Goal: Task Accomplishment & Management: Manage account settings

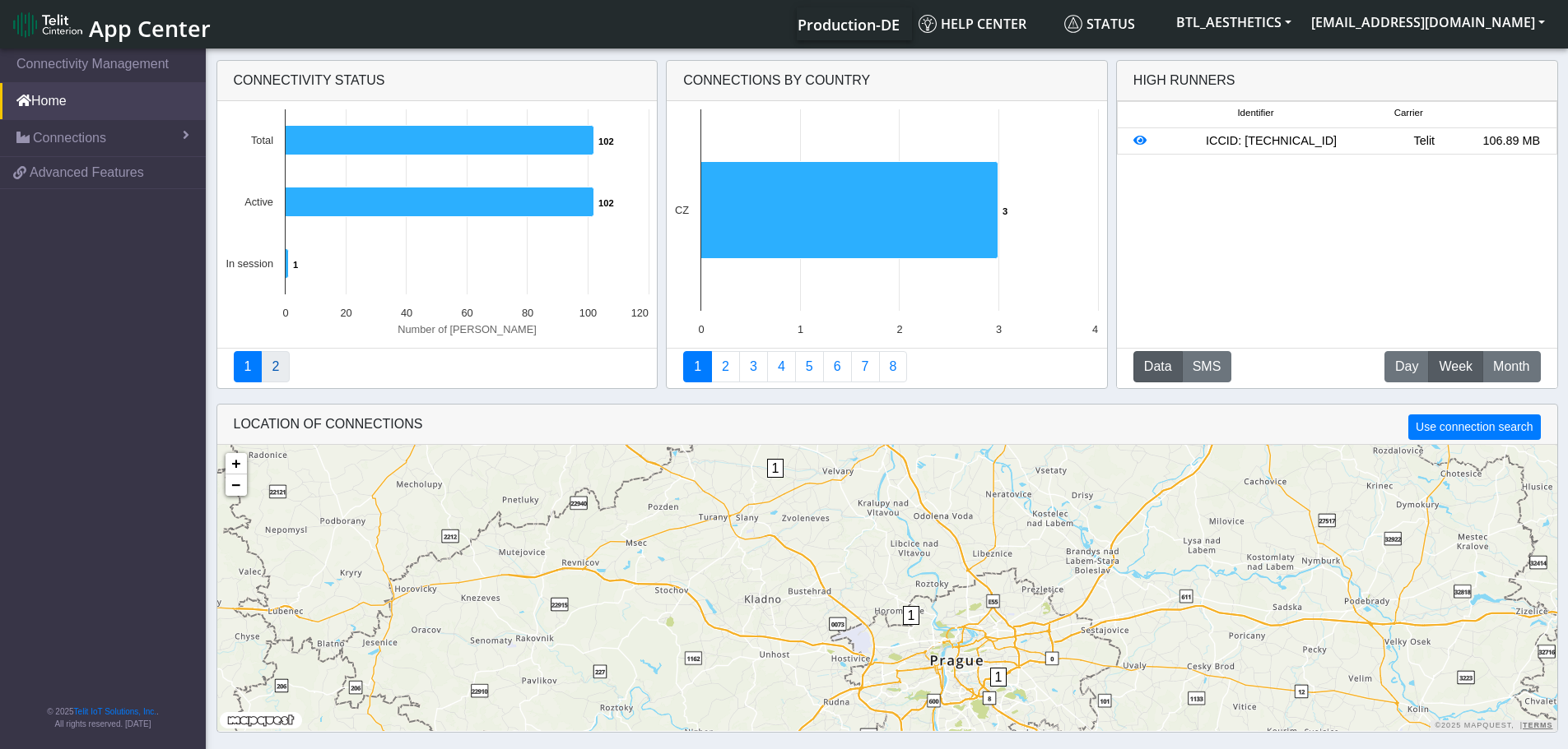
click at [273, 375] on link "2" at bounding box center [275, 367] width 29 height 31
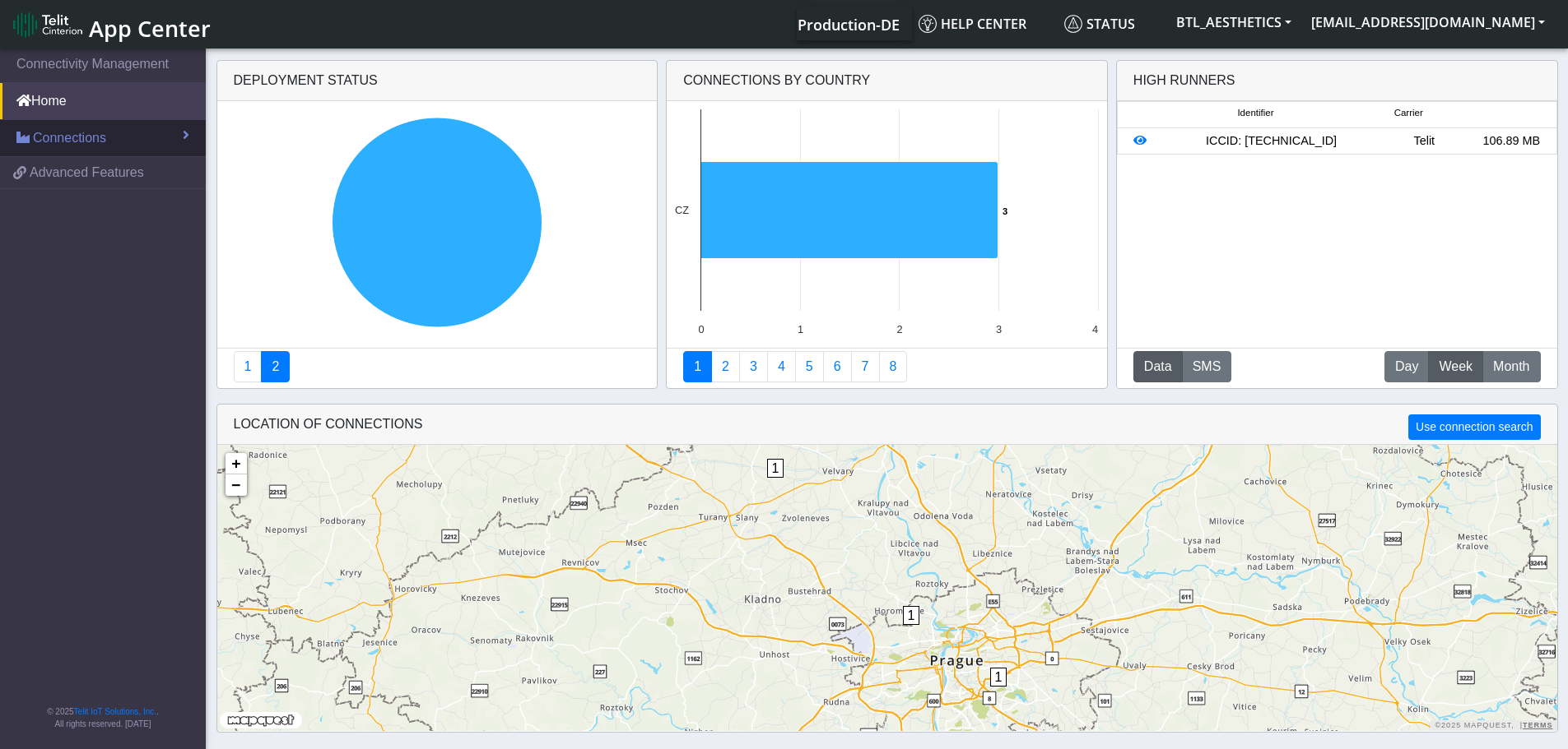
click at [96, 147] on span "Connections" at bounding box center [69, 138] width 73 height 20
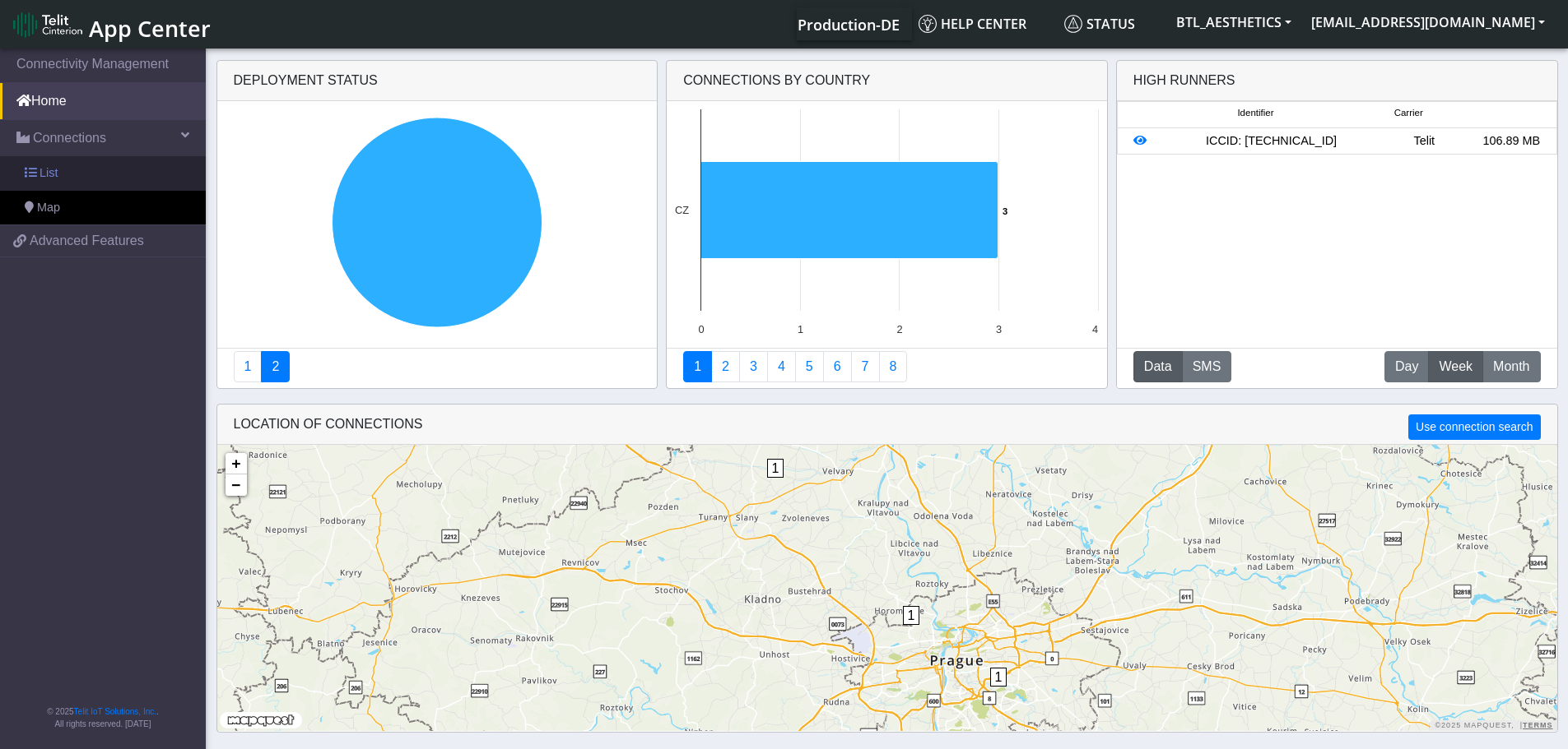
click at [64, 172] on link "List" at bounding box center [103, 174] width 206 height 35
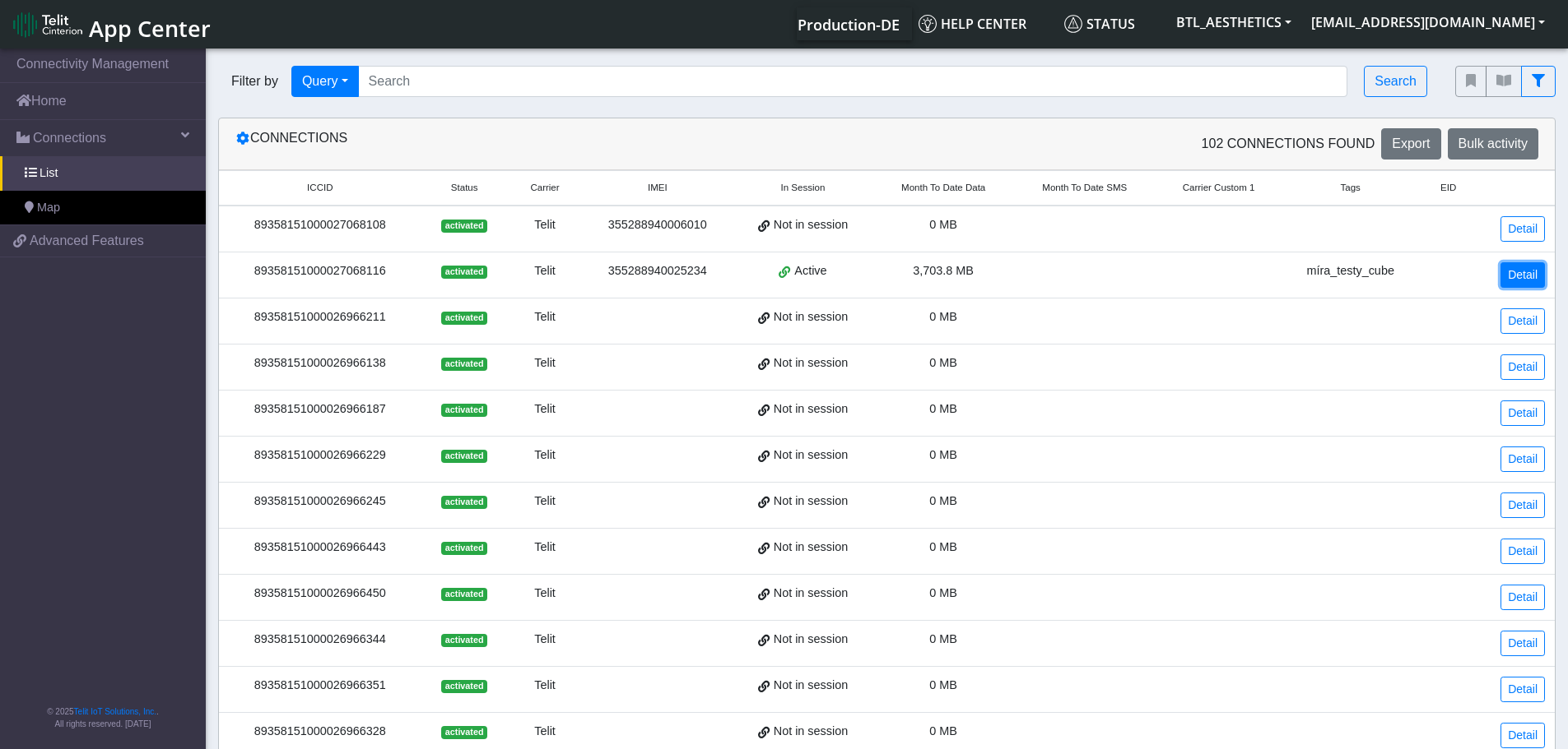
click at [1530, 270] on link "Detail" at bounding box center [1522, 276] width 44 height 26
click at [329, 225] on div "89358151000027068108" at bounding box center [320, 225] width 182 height 18
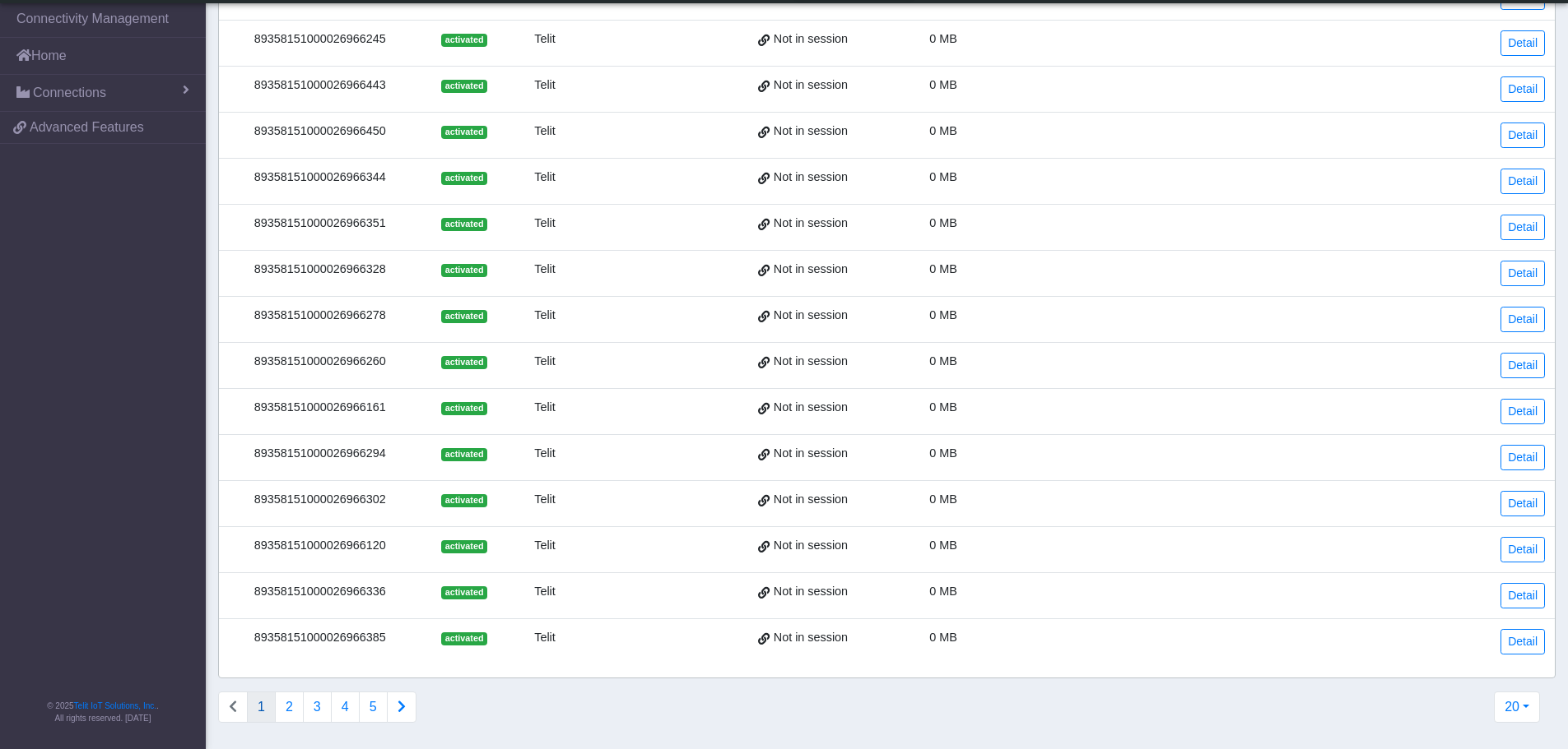
scroll to position [539, 0]
click at [290, 701] on button "2" at bounding box center [289, 708] width 29 height 31
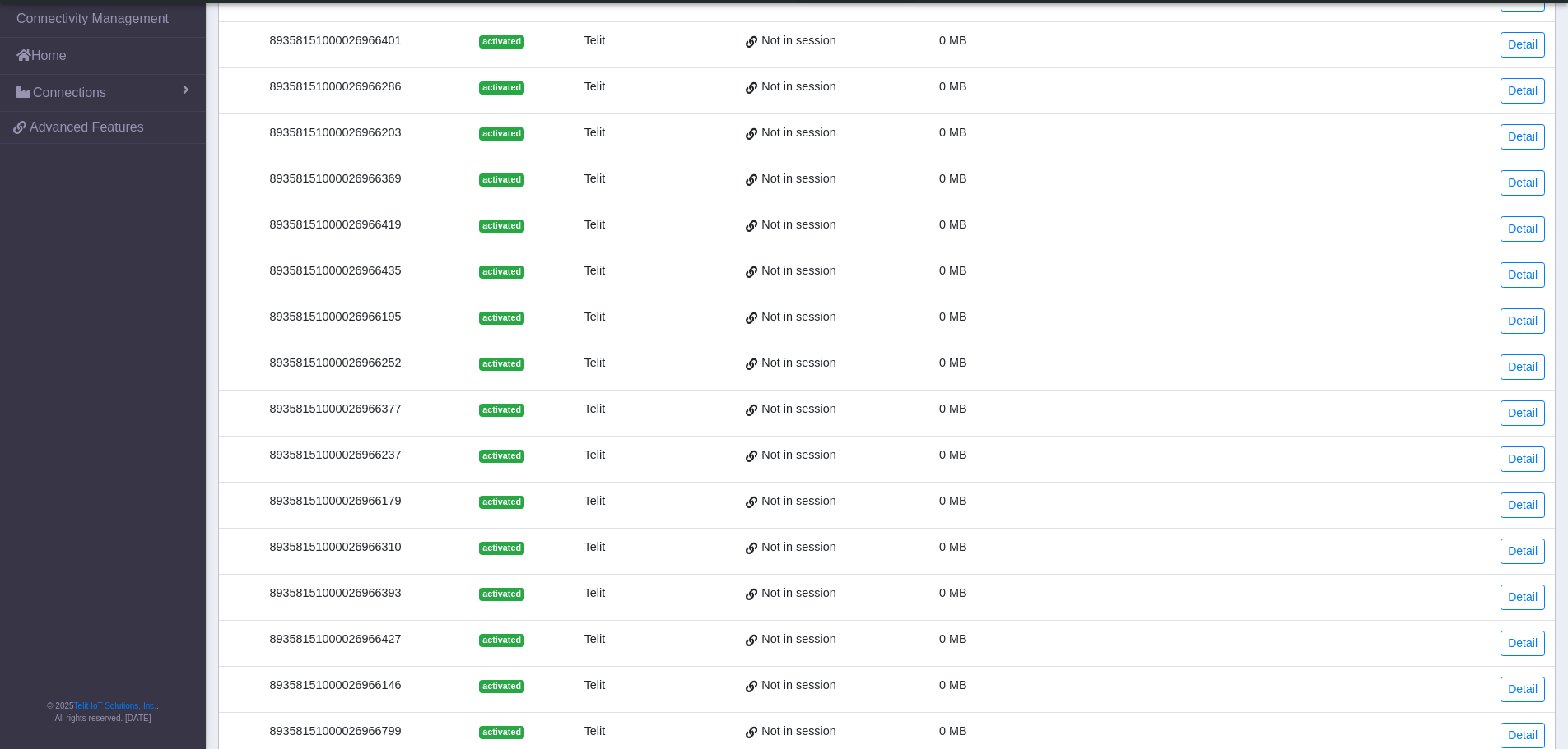
scroll to position [0, 0]
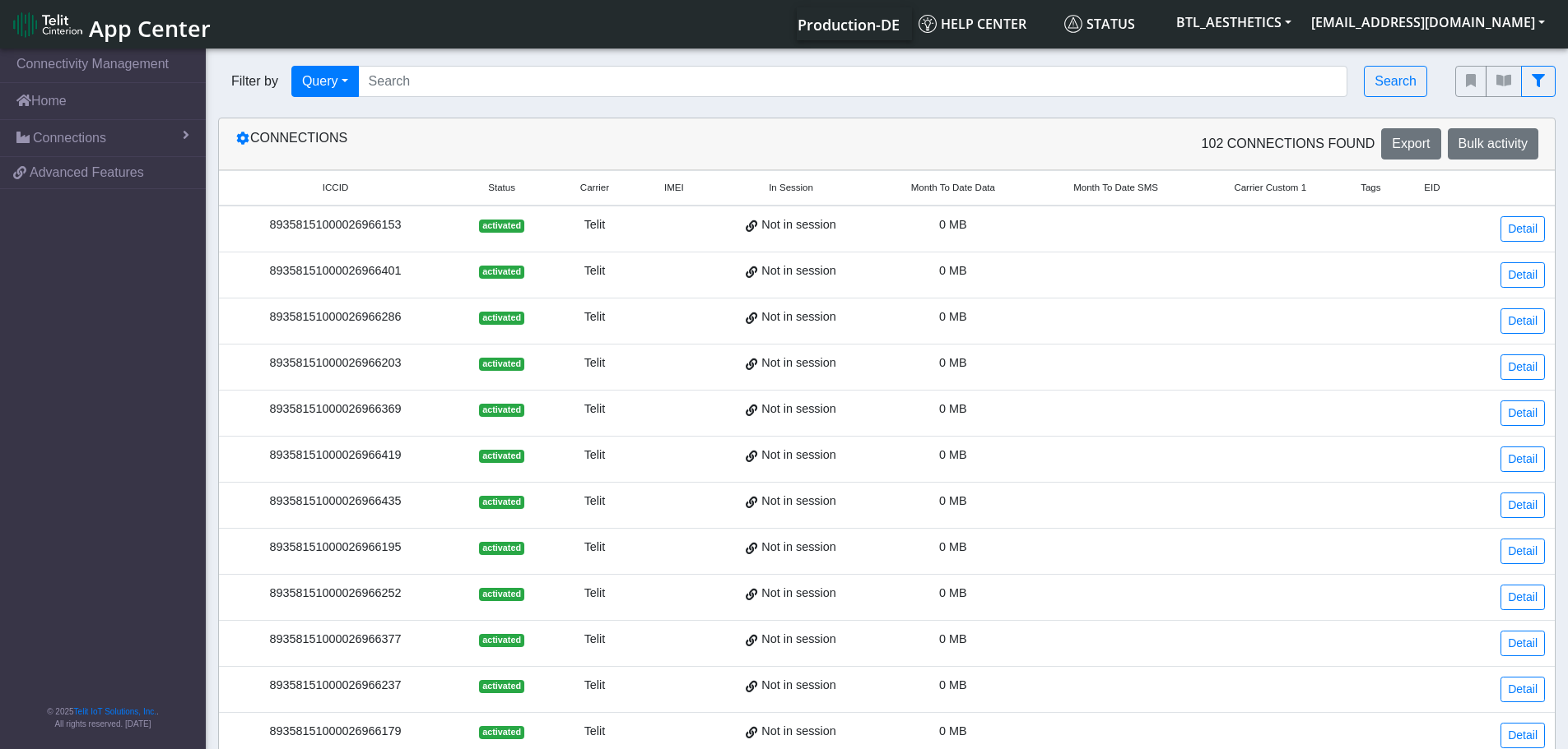
click at [979, 195] on span "Month To Date Data" at bounding box center [953, 187] width 84 height 14
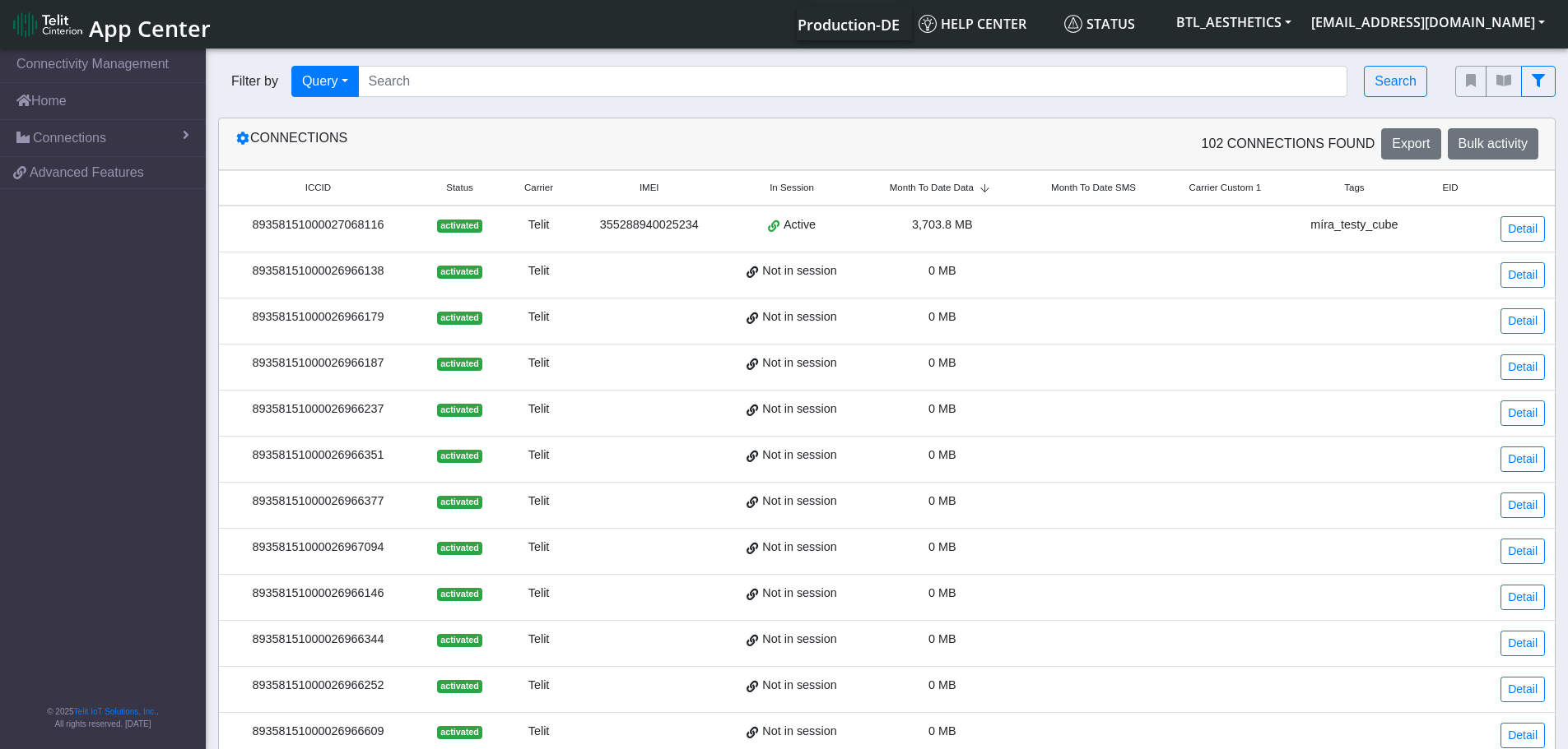
click at [926, 187] on span "Month To Date Data" at bounding box center [931, 187] width 84 height 14
click at [47, 140] on span "Connections" at bounding box center [69, 138] width 73 height 20
click at [34, 179] on span at bounding box center [30, 172] width 11 height 11
click at [41, 175] on span "List" at bounding box center [48, 173] width 18 height 18
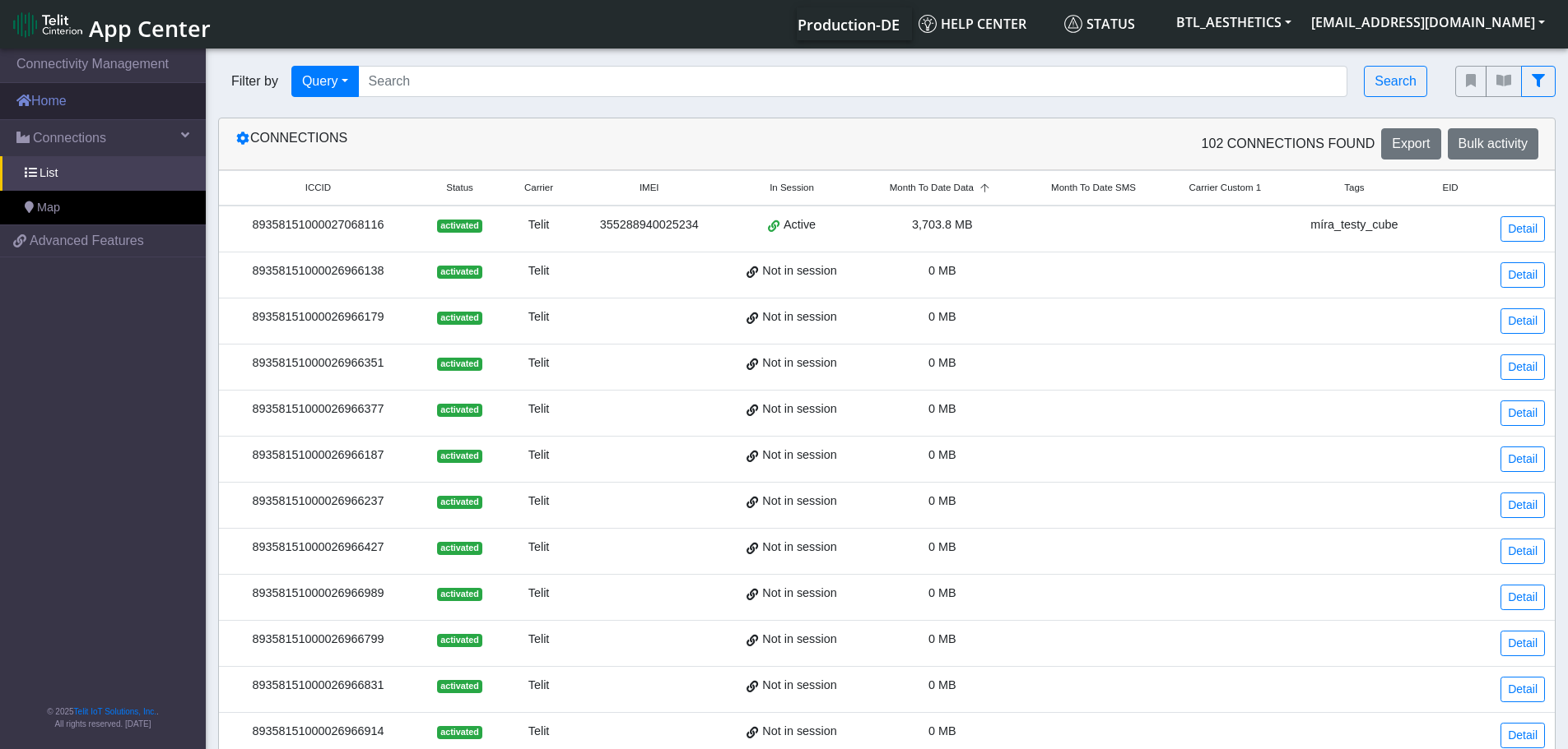
click at [48, 104] on link "Home" at bounding box center [103, 101] width 206 height 36
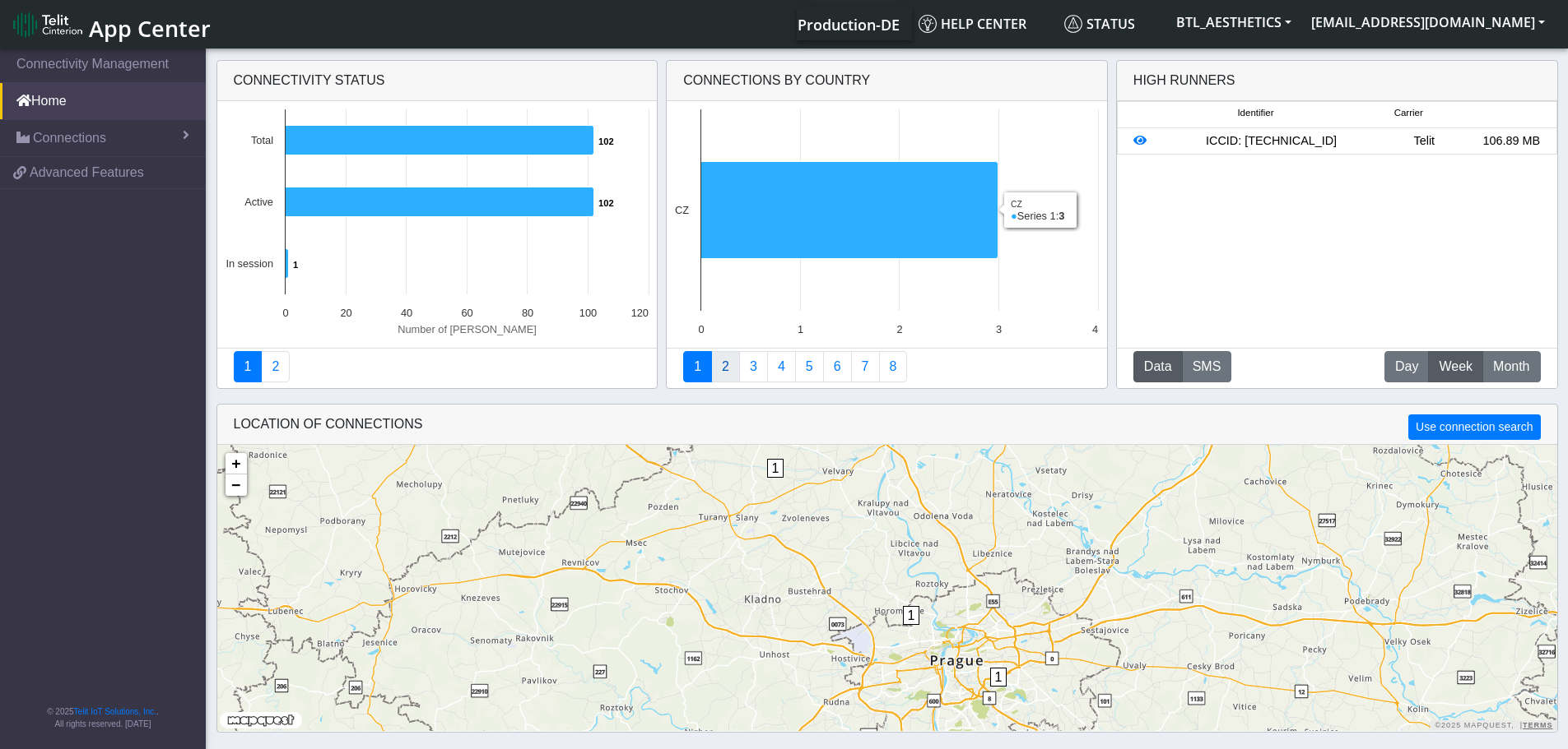
click at [730, 370] on link "2" at bounding box center [725, 367] width 29 height 31
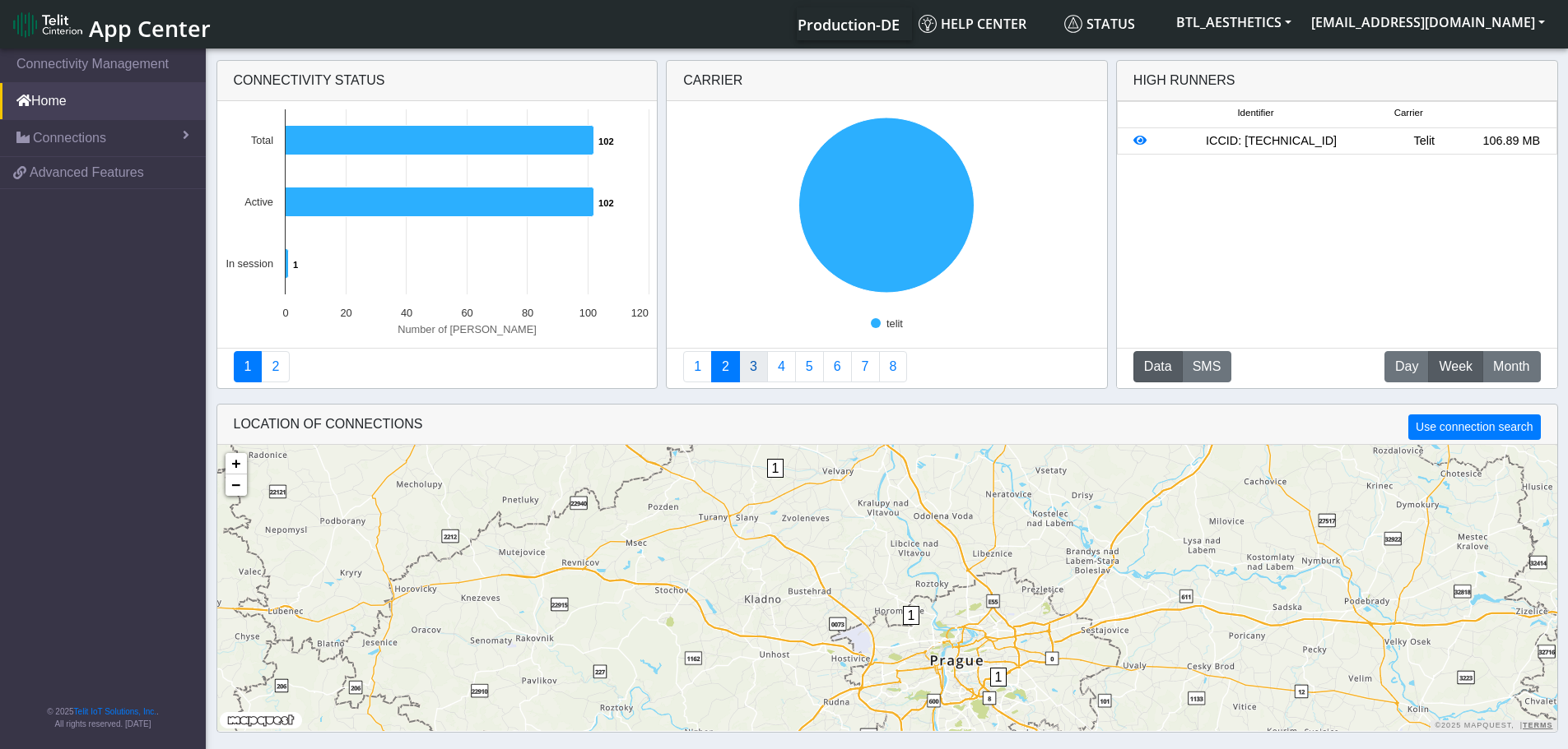
click at [753, 368] on link "3" at bounding box center [753, 367] width 29 height 31
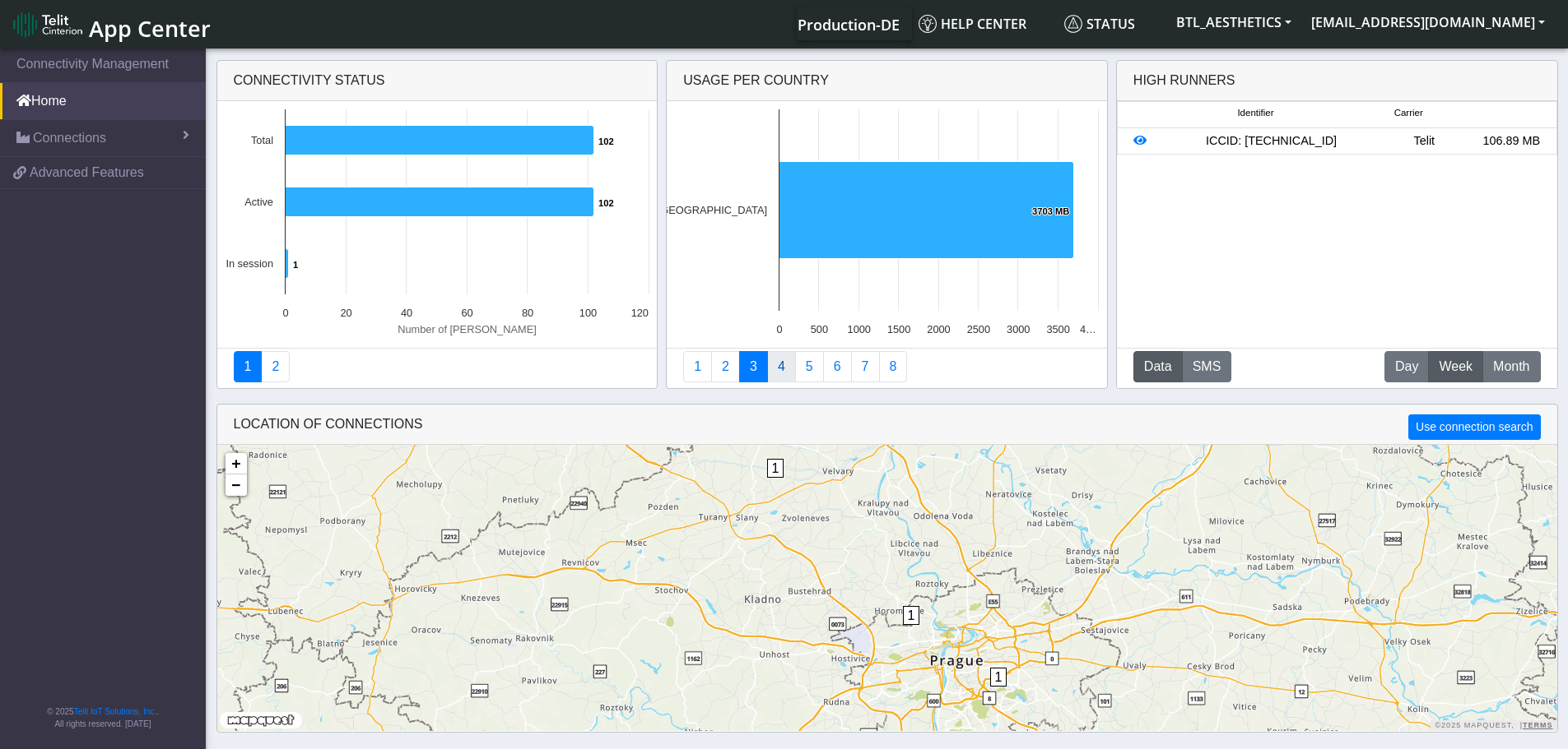
click at [778, 369] on link "4" at bounding box center [781, 367] width 29 height 31
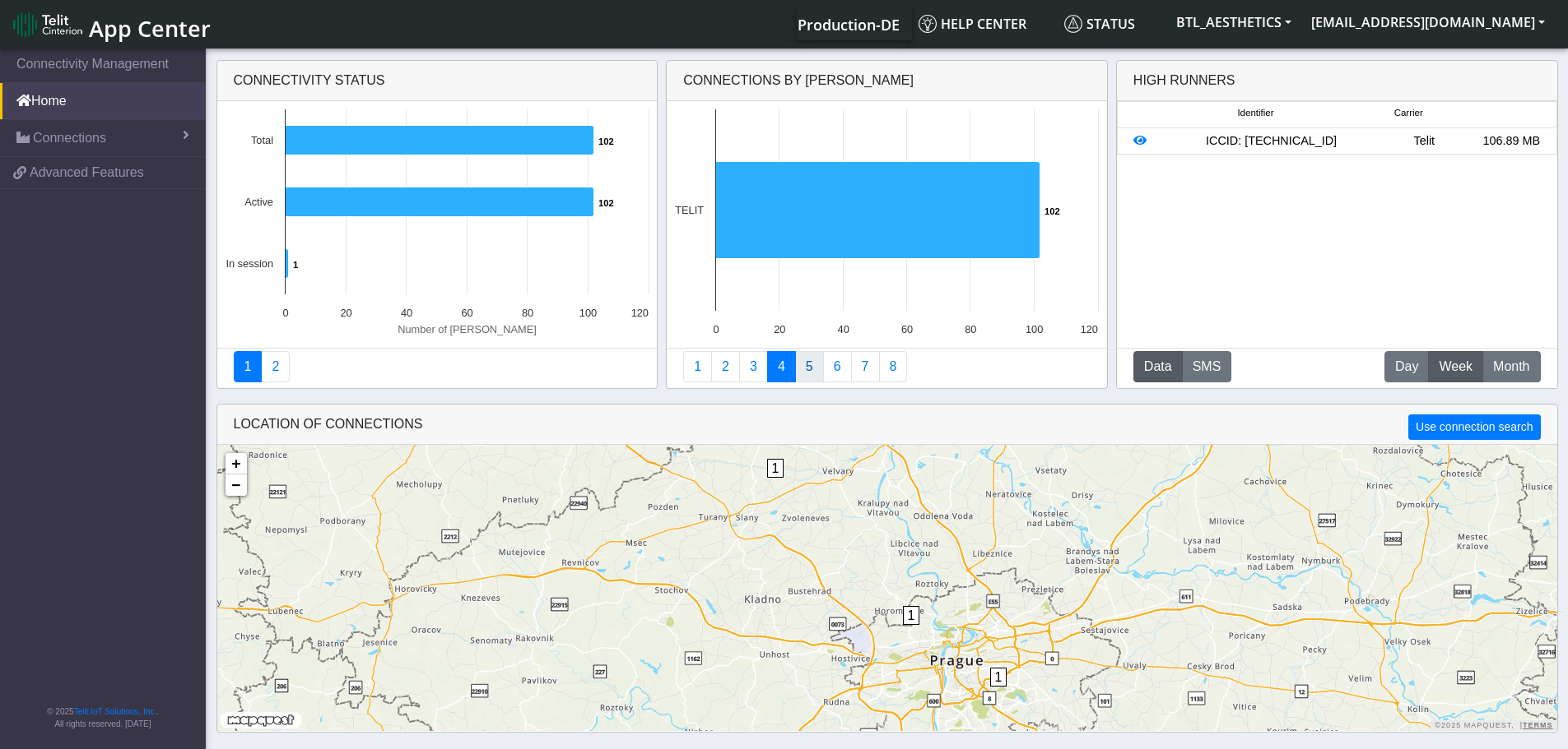
click at [799, 369] on link "5" at bounding box center [809, 367] width 29 height 31
click at [832, 370] on link "6" at bounding box center [837, 367] width 29 height 31
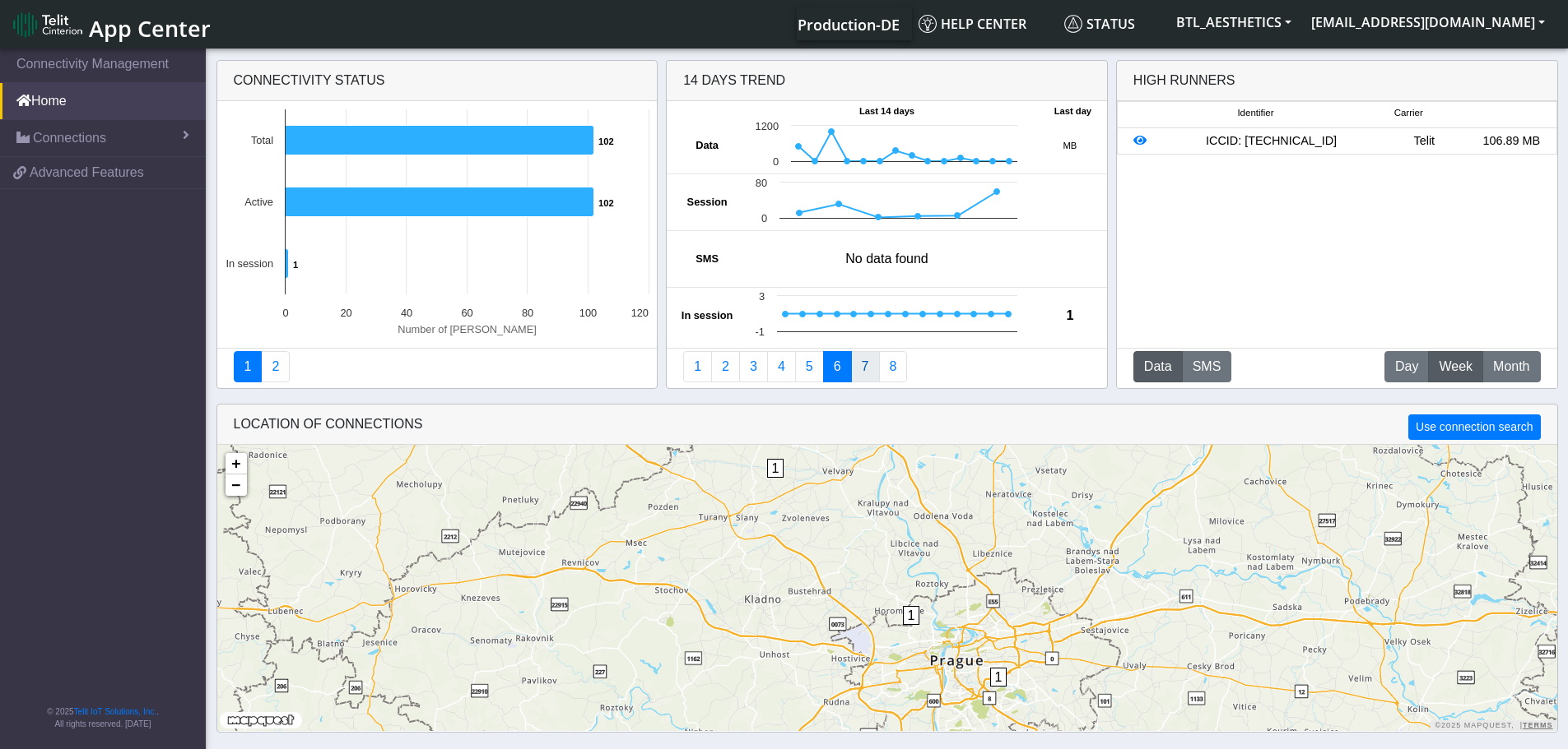
click at [863, 371] on link "7" at bounding box center [864, 367] width 29 height 31
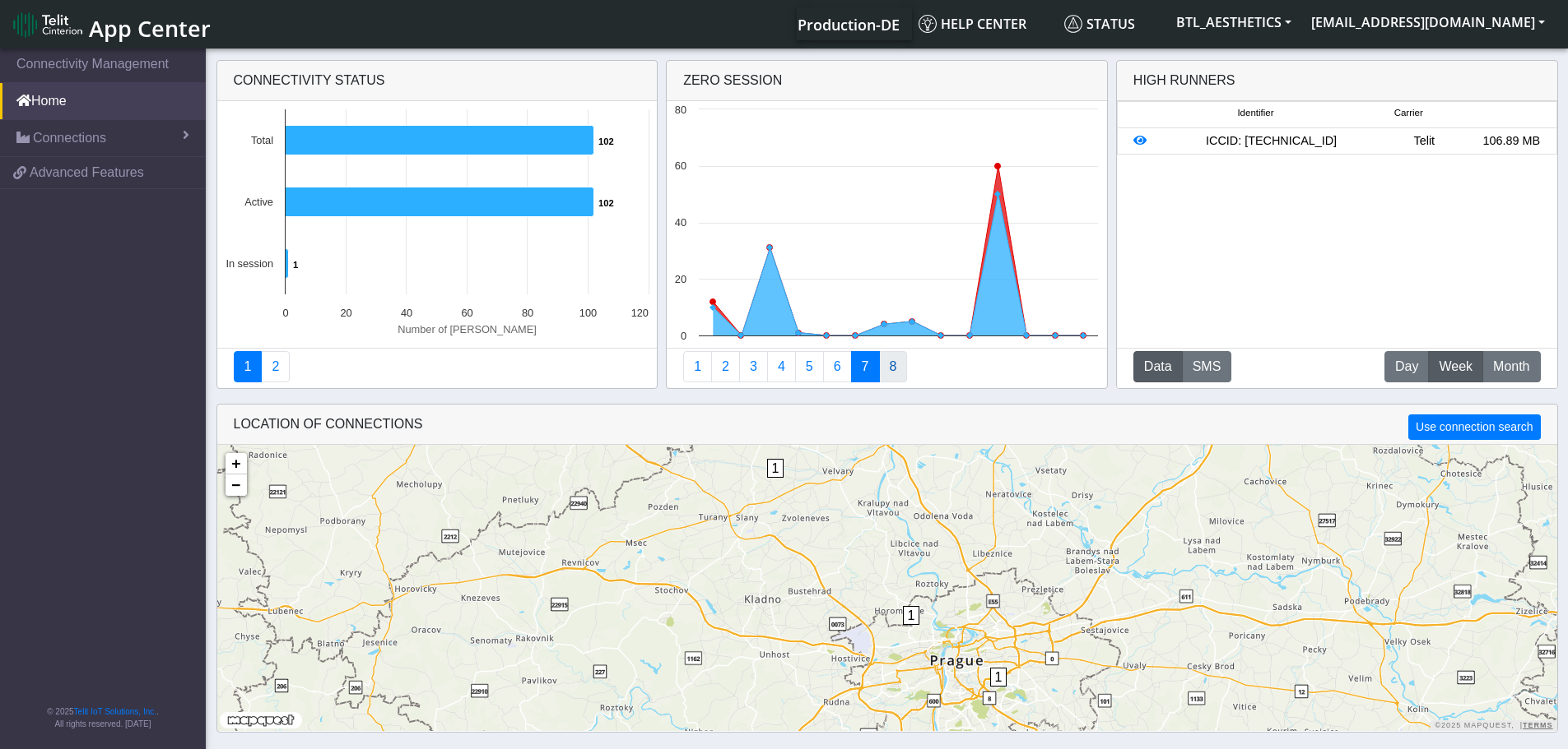
click at [895, 377] on link "8" at bounding box center [893, 367] width 29 height 31
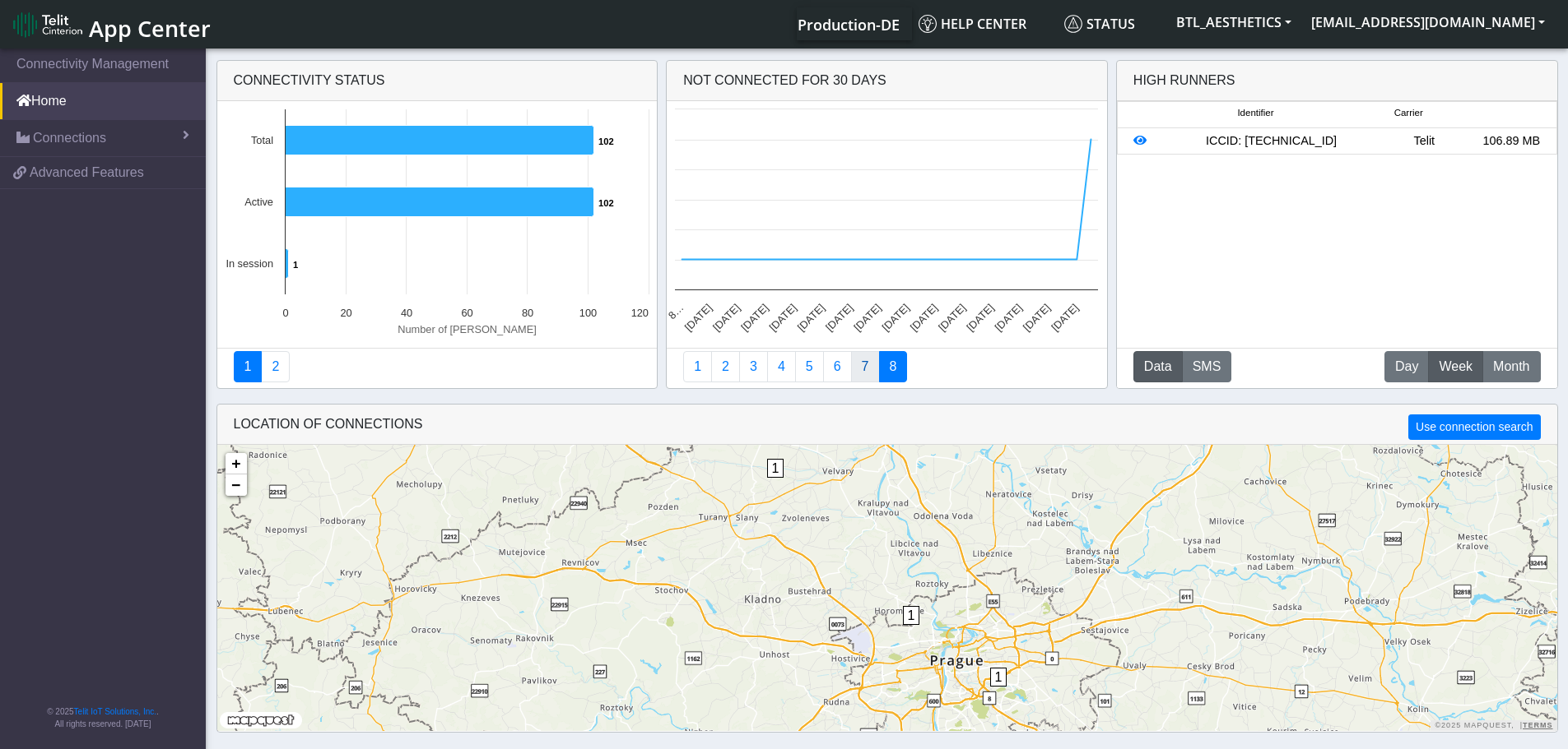
click at [864, 369] on link "7" at bounding box center [864, 367] width 29 height 31
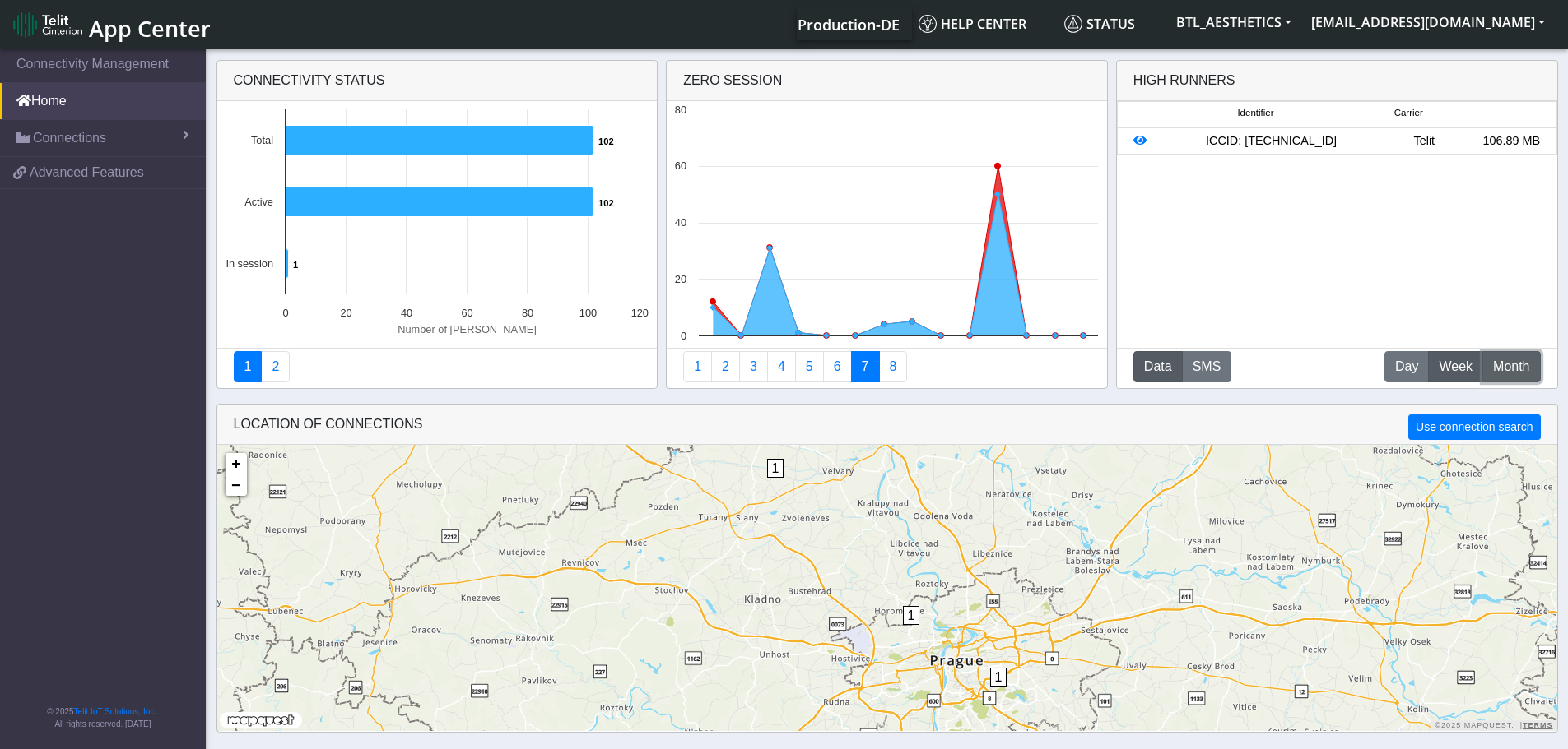
click at [1496, 355] on button "M Month" at bounding box center [1511, 367] width 58 height 31
click at [1144, 374] on button "Data" at bounding box center [1157, 367] width 49 height 31
click at [1201, 375] on button "SMS" at bounding box center [1207, 367] width 50 height 31
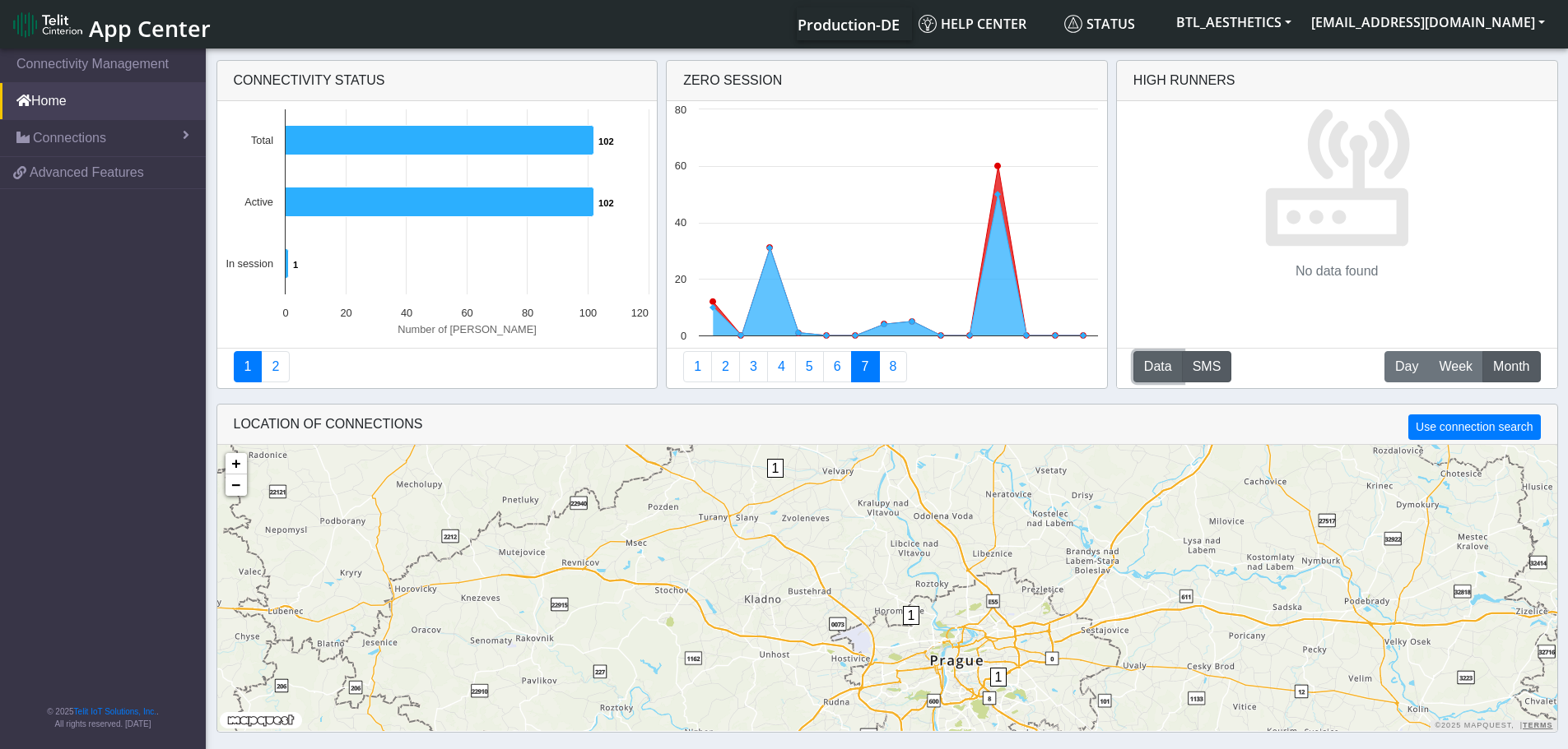
click at [1154, 370] on button "Data" at bounding box center [1157, 367] width 49 height 31
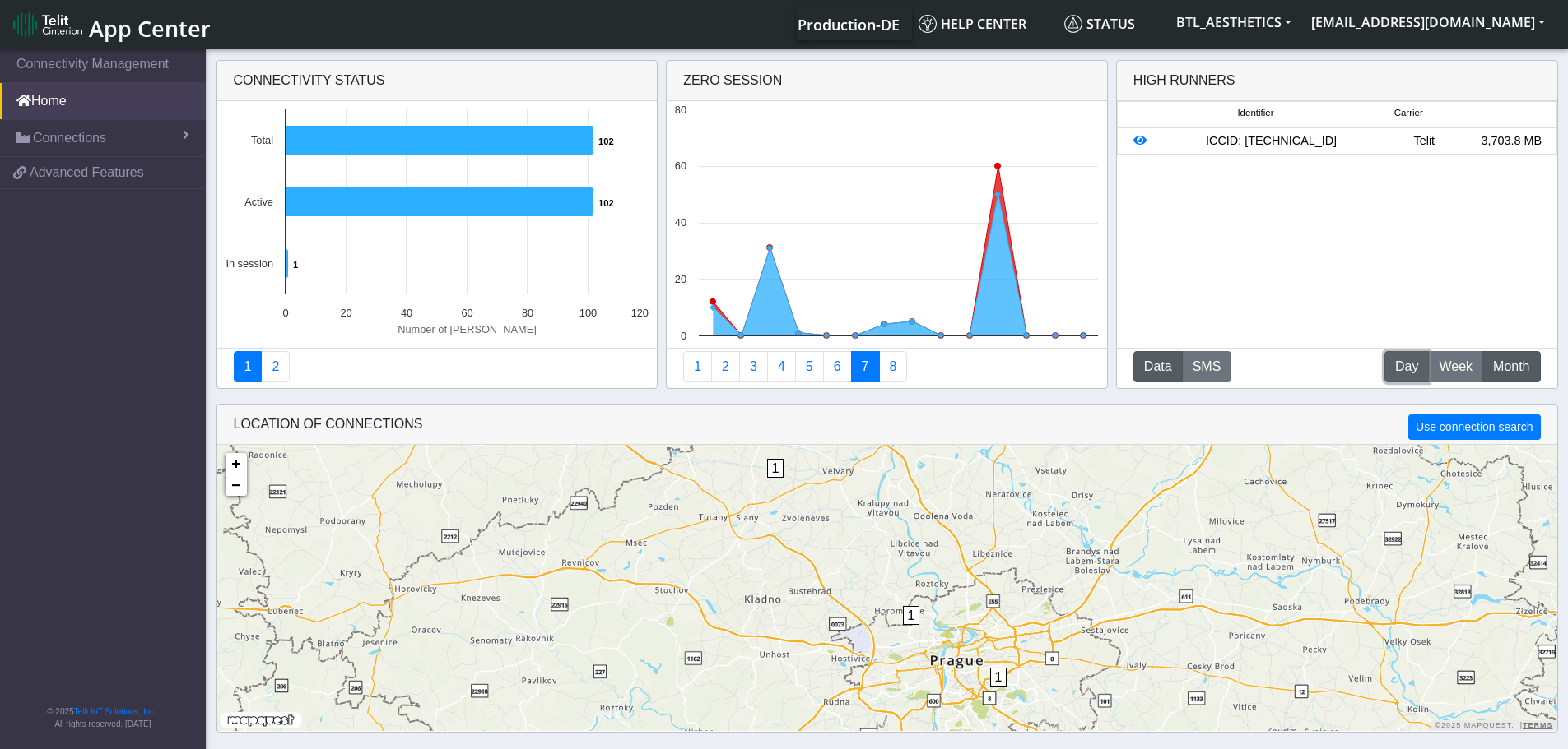
click at [1406, 371] on span "Day" at bounding box center [1406, 366] width 23 height 20
click at [1141, 140] on icon at bounding box center [1139, 140] width 13 height 11
